Goal: Information Seeking & Learning: Check status

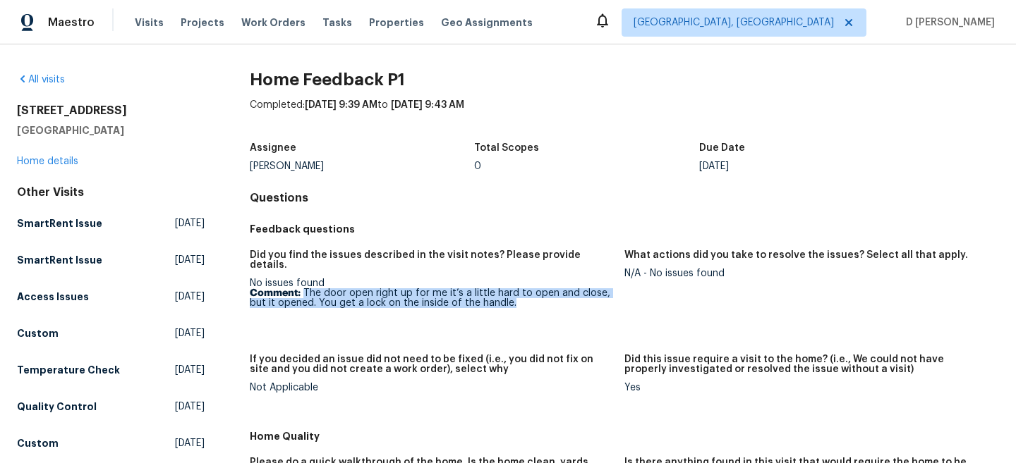
drag, startPoint x: 304, startPoint y: 284, endPoint x: 515, endPoint y: 292, distance: 211.1
click at [515, 292] on p "Comment: The door open right up for me it’s a little hard to open and close, bu…" at bounding box center [431, 298] width 363 height 20
copy p "The door open right up for me it’s a little hard to open and close, but it open…"
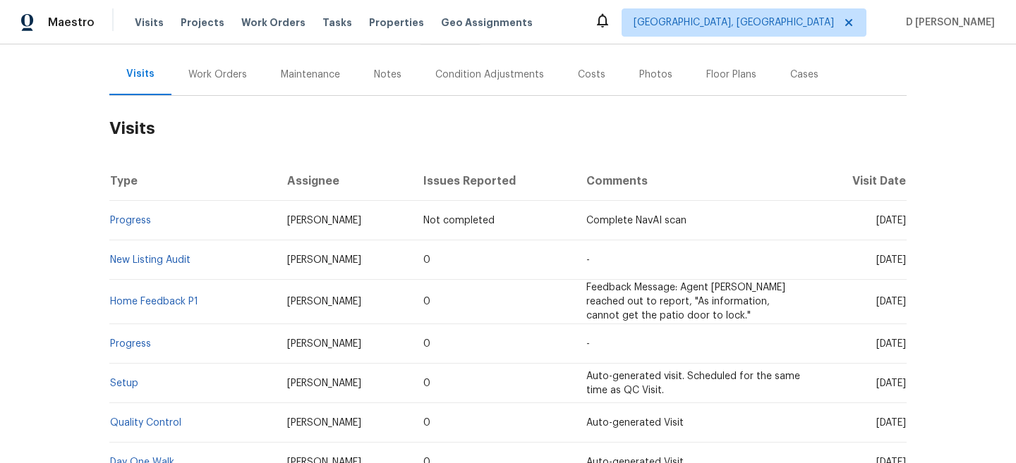
scroll to position [162, 0]
drag, startPoint x: 207, startPoint y: 272, endPoint x: 112, endPoint y: 273, distance: 94.5
click at [112, 273] on td "New Listing Audit" at bounding box center [192, 258] width 166 height 39
click at [391, 317] on td "[PERSON_NAME]" at bounding box center [344, 301] width 137 height 44
click at [174, 264] on link "New Listing Audit" at bounding box center [150, 259] width 80 height 10
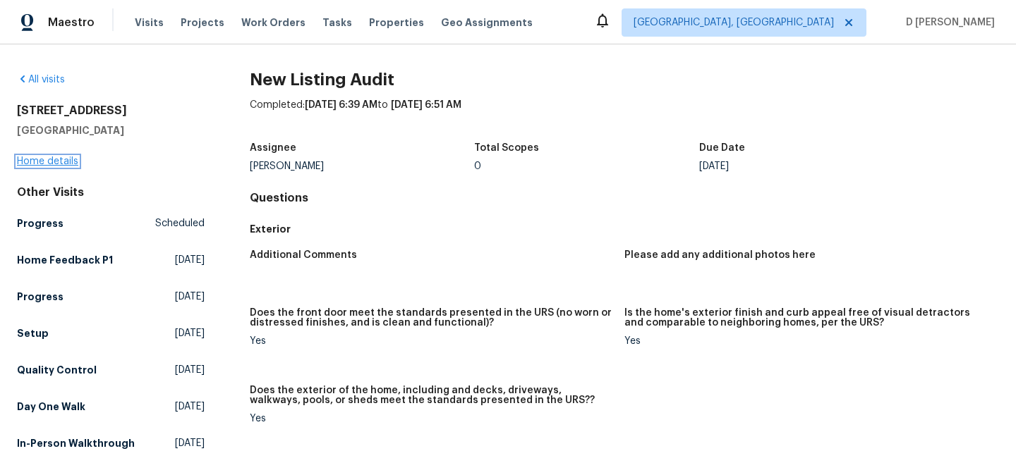
click at [55, 157] on link "Home details" at bounding box center [47, 162] width 61 height 10
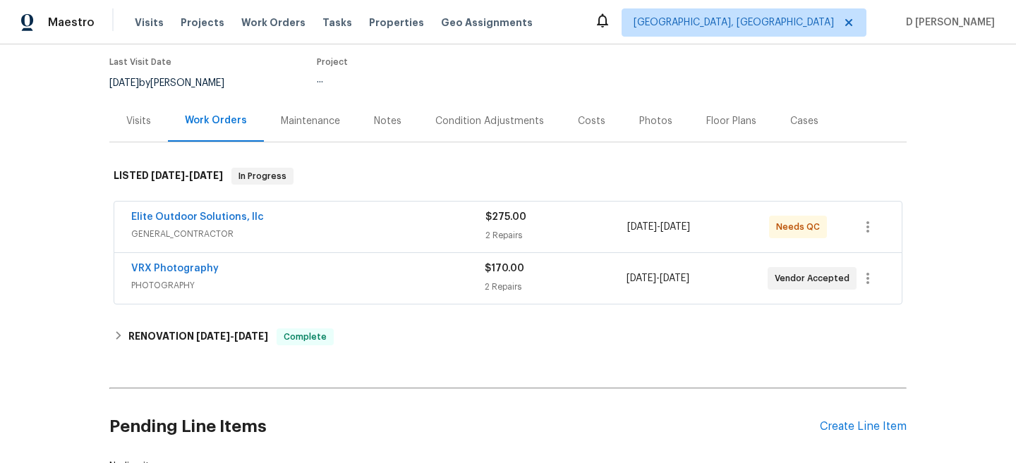
scroll to position [145, 0]
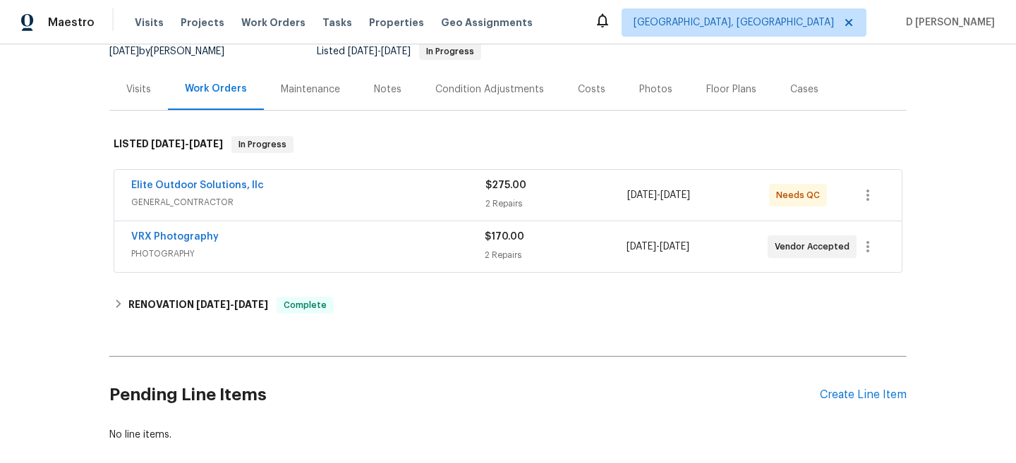
click at [355, 247] on div "VRX Photography" at bounding box center [307, 238] width 353 height 17
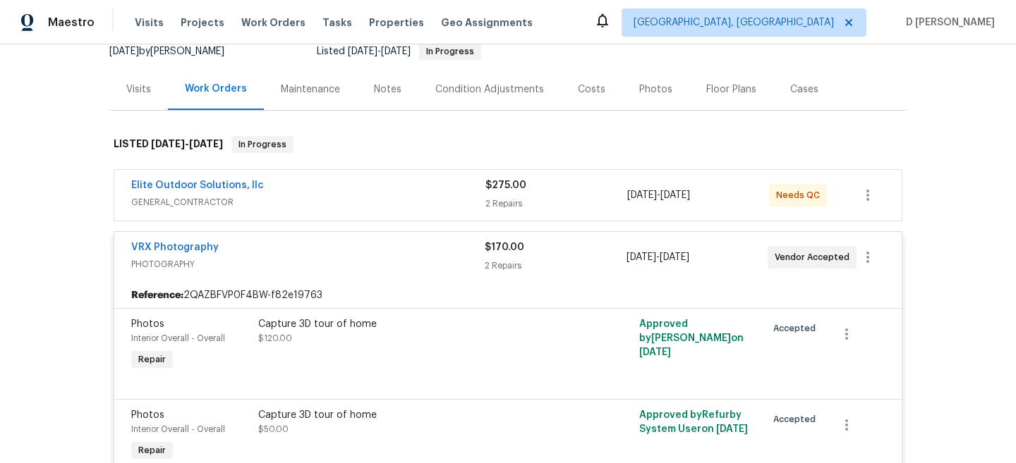
click at [358, 209] on span "GENERAL_CONTRACTOR" at bounding box center [308, 202] width 354 height 14
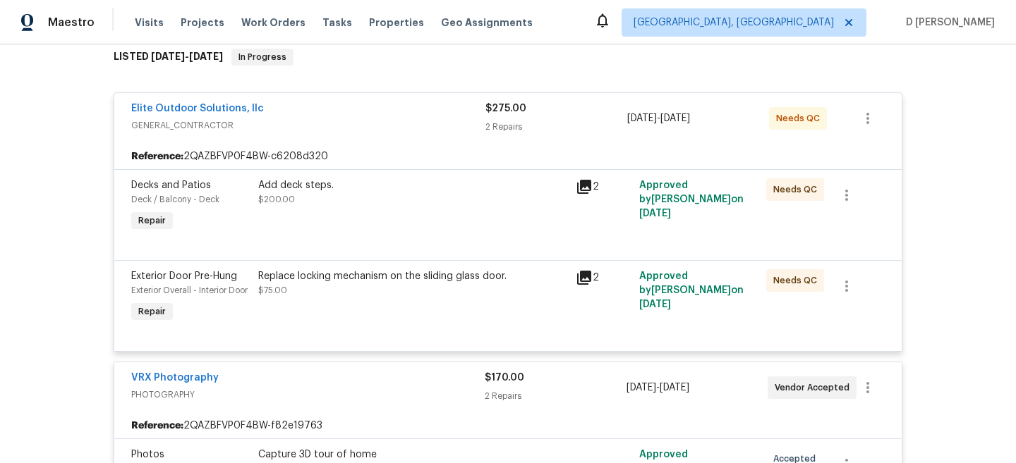
scroll to position [237, 0]
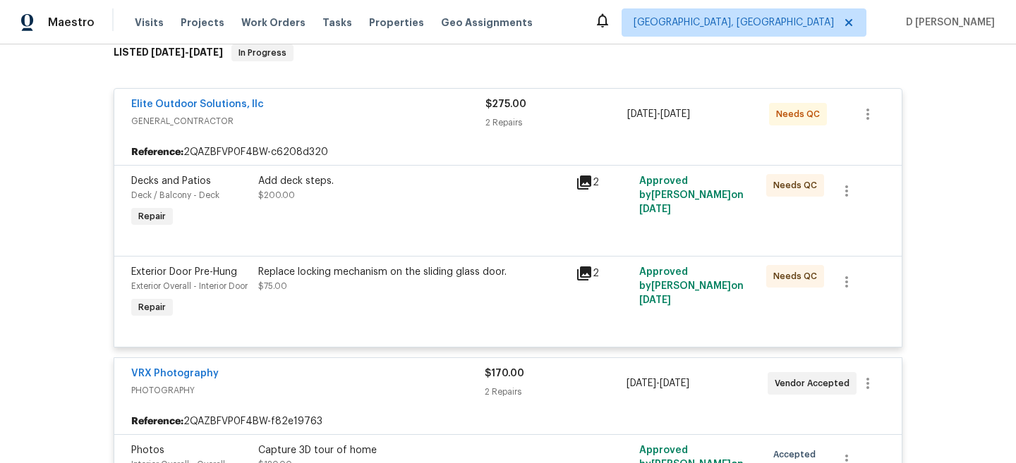
click at [585, 281] on icon at bounding box center [584, 274] width 14 height 14
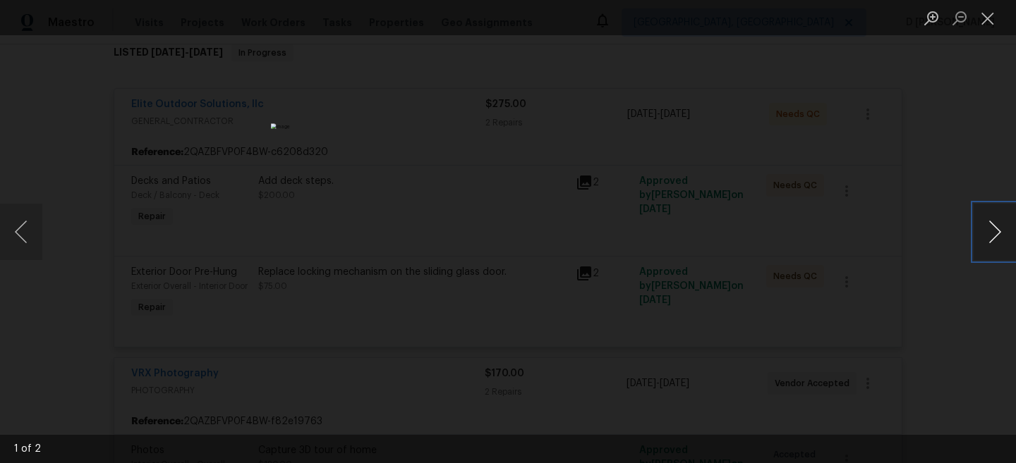
click at [997, 233] on button "Next image" at bounding box center [994, 232] width 42 height 56
click at [983, 6] on button "Close lightbox" at bounding box center [987, 18] width 28 height 25
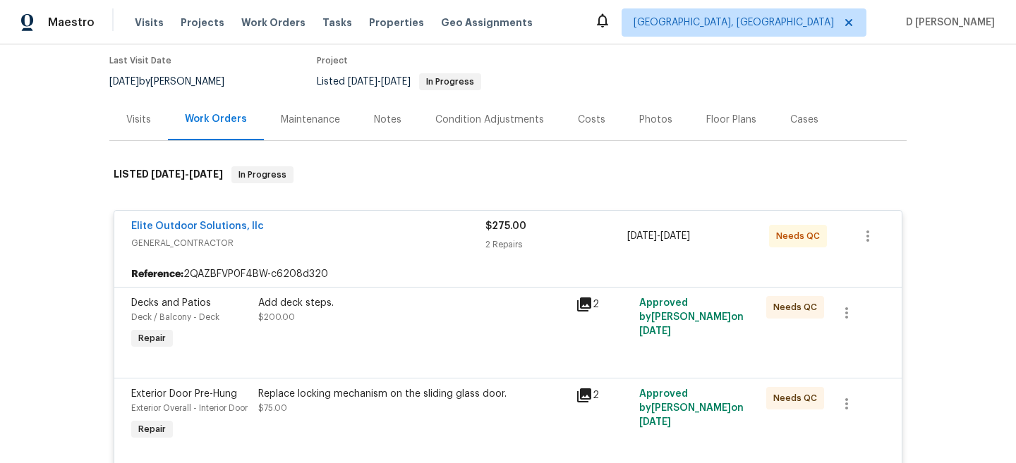
click at [149, 127] on div "Visits" at bounding box center [138, 120] width 25 height 14
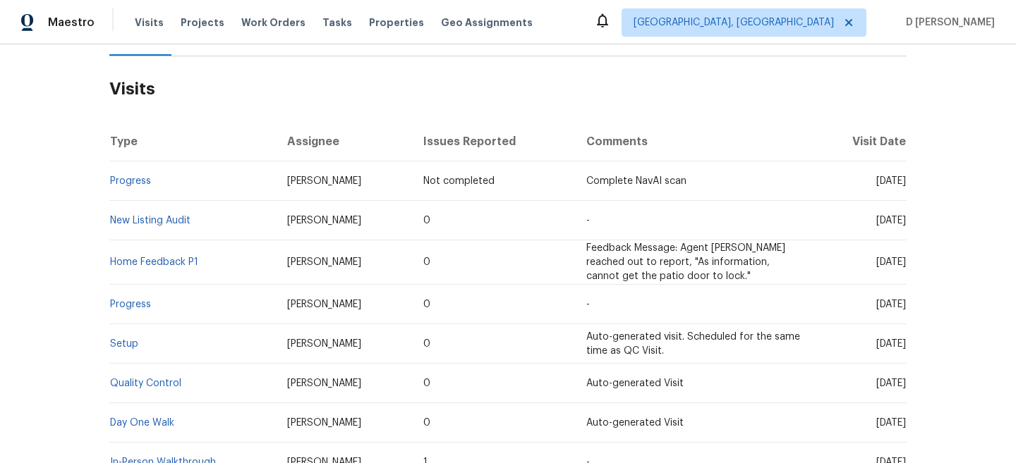
scroll to position [206, 0]
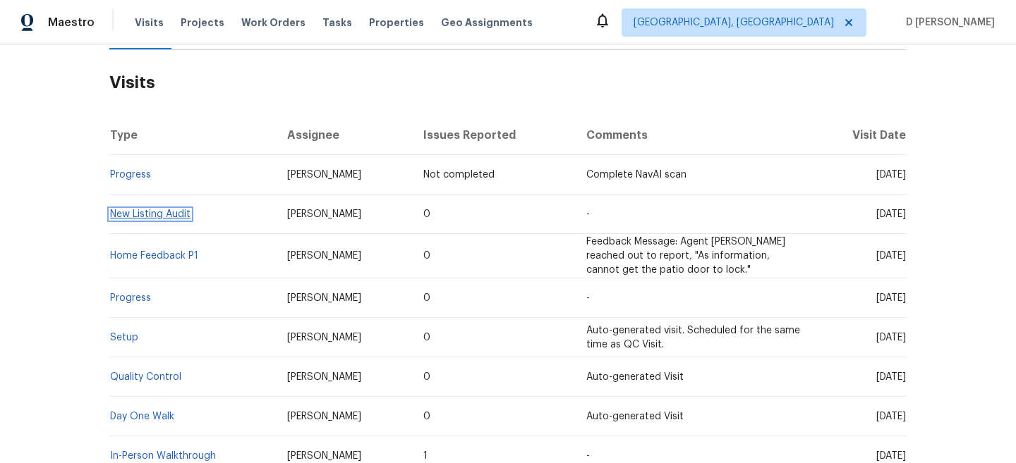
click at [150, 219] on link "New Listing Audit" at bounding box center [150, 214] width 80 height 10
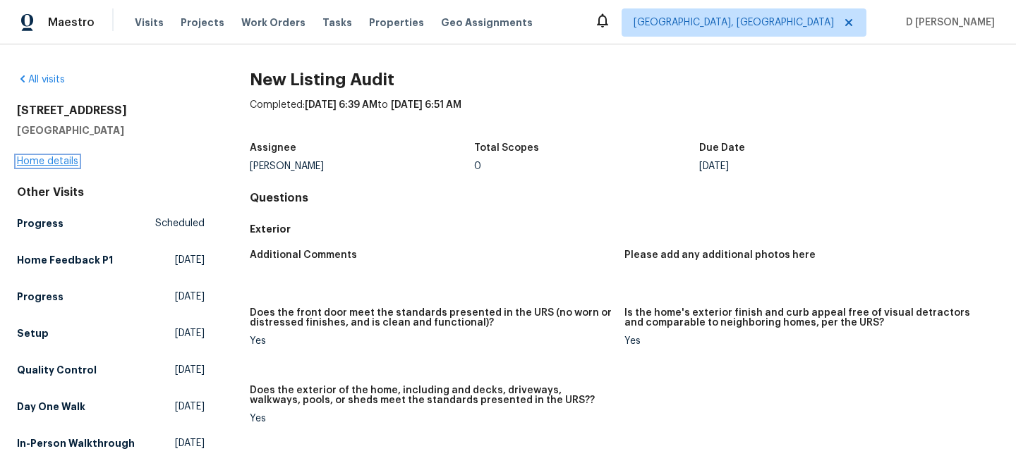
click at [64, 159] on link "Home details" at bounding box center [47, 162] width 61 height 10
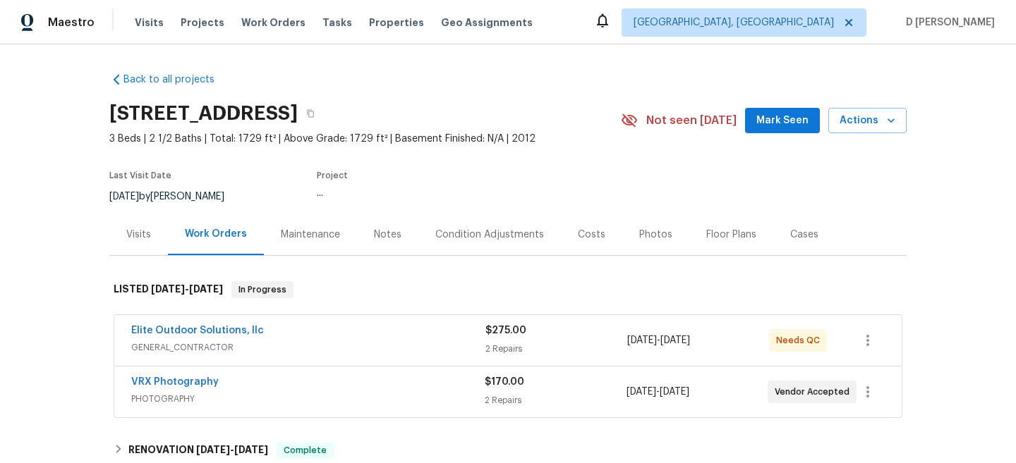
scroll to position [50, 0]
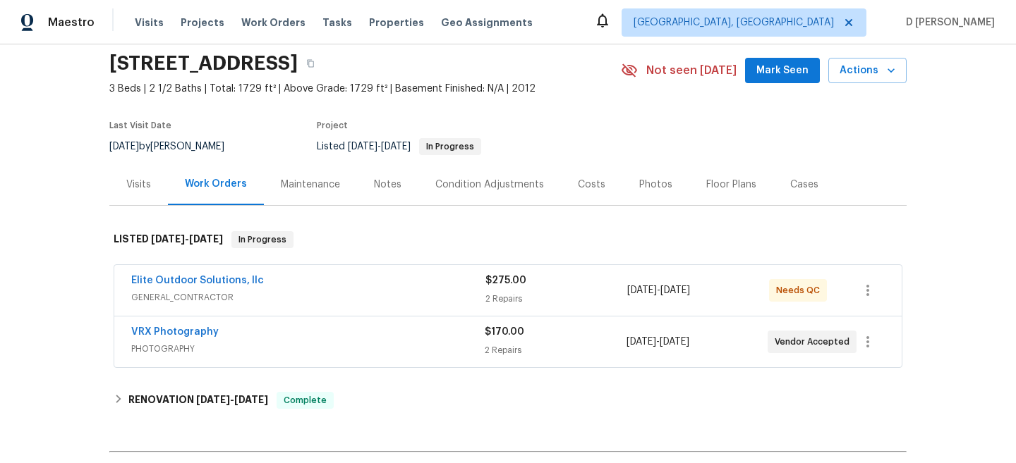
click at [135, 192] on div "Visits" at bounding box center [138, 185] width 25 height 14
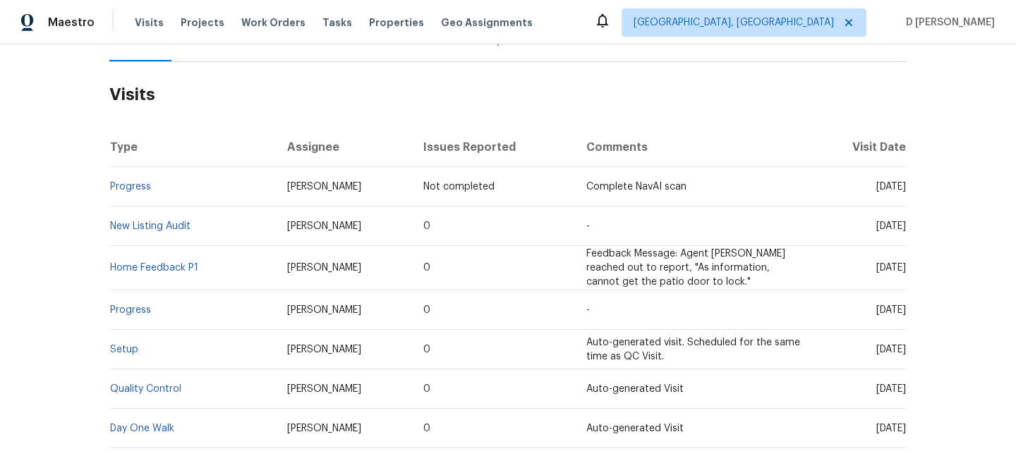
scroll to position [209, 0]
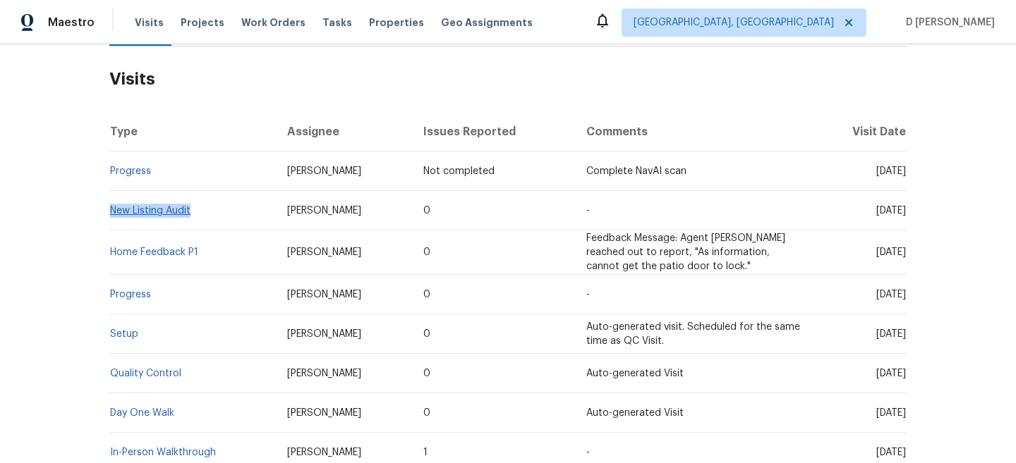
drag, startPoint x: 202, startPoint y: 226, endPoint x: 111, endPoint y: 226, distance: 90.3
click at [111, 226] on td "New Listing Audit" at bounding box center [192, 210] width 166 height 39
copy link "New Listing Audit"
